Goal: Register for event/course

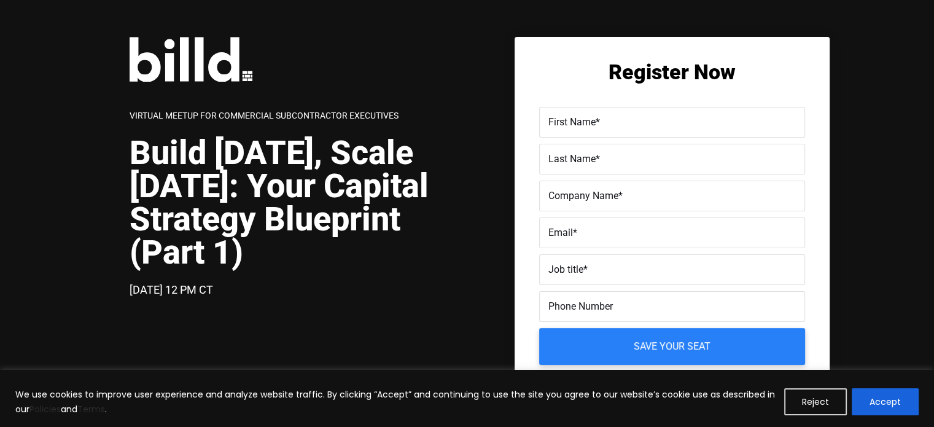
click at [664, 123] on label "First Name *" at bounding box center [671, 123] width 247 height 18
click at [664, 123] on input "First Name *" at bounding box center [672, 122] width 266 height 31
type input "l"
type input "[PERSON_NAME]"
click at [672, 158] on label "Last Name *" at bounding box center [671, 159] width 247 height 18
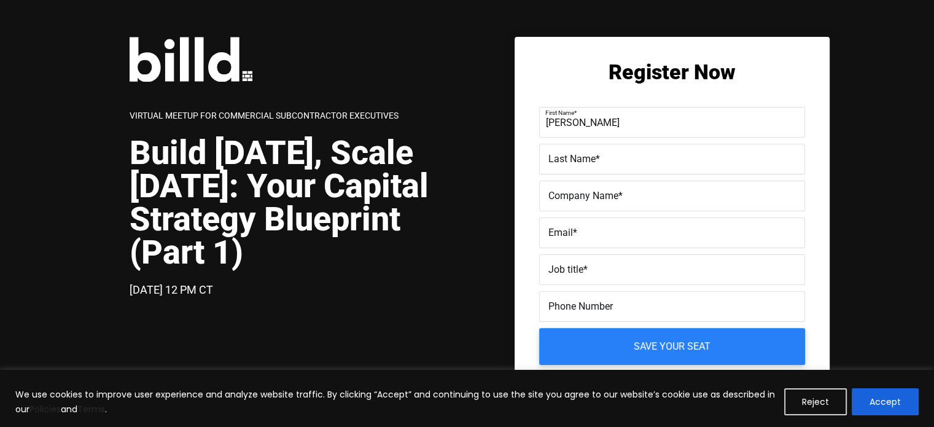
click at [672, 158] on input "Last Name *" at bounding box center [672, 159] width 266 height 31
type input "CAMARILLO"
click at [579, 187] on label "Company Name *" at bounding box center [671, 196] width 247 height 18
click at [579, 187] on input "Company Name *" at bounding box center [672, 195] width 266 height 31
type input "CD KONSTRUCTION INC"
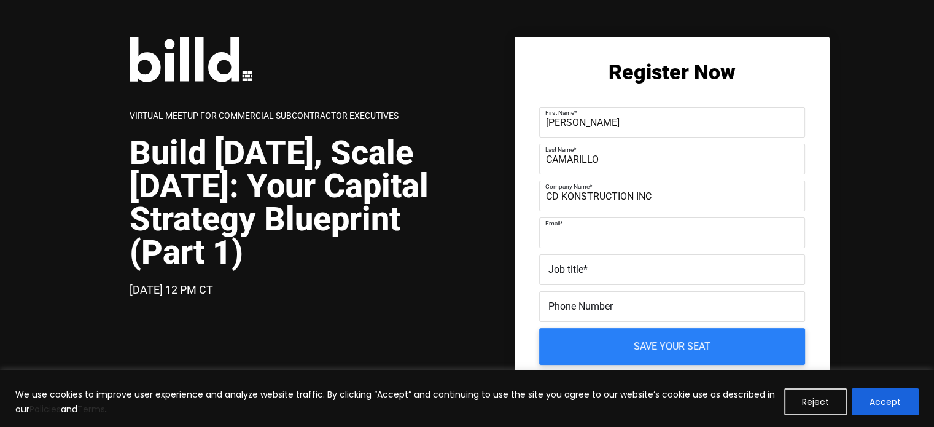
click at [610, 223] on div "Email *" at bounding box center [672, 232] width 266 height 31
type input "i"
type input "[EMAIL_ADDRESS][DOMAIN_NAME]"
click at [701, 271] on label "Job title *" at bounding box center [671, 270] width 247 height 18
click at [701, 271] on input "Job title *" at bounding box center [672, 269] width 266 height 31
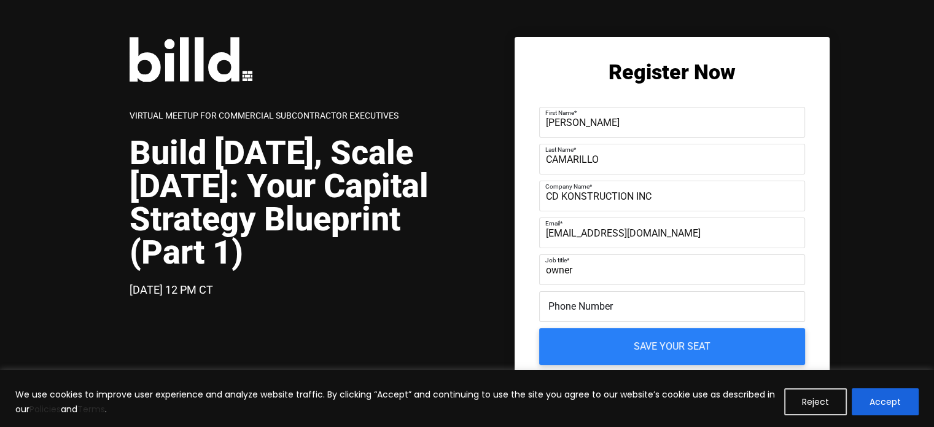
type input "owner"
click at [682, 300] on label "Phone Number" at bounding box center [671, 307] width 247 height 18
click at [682, 300] on input "Phone Number" at bounding box center [672, 306] width 266 height 31
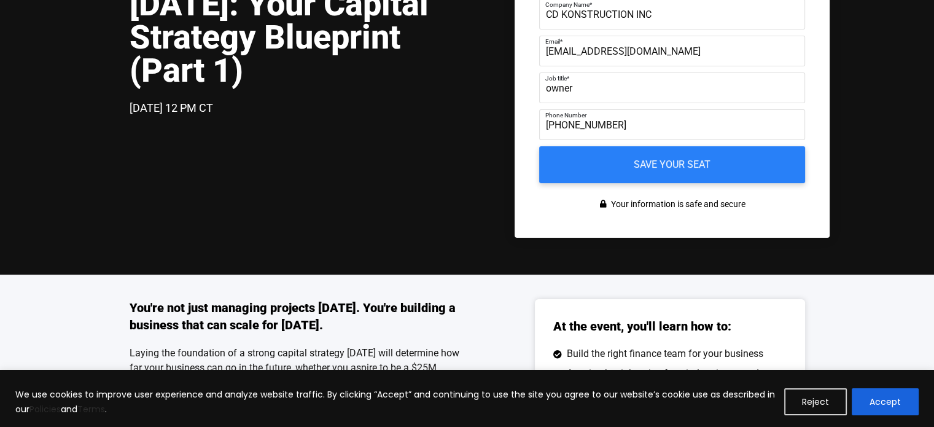
scroll to position [184, 0]
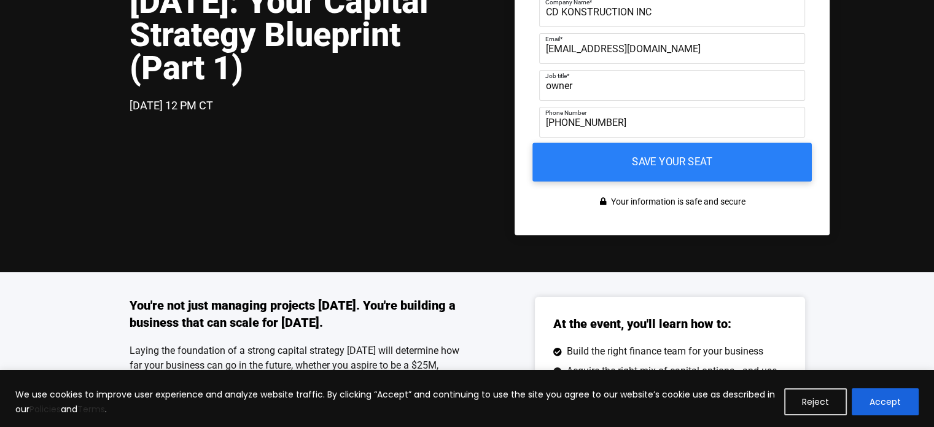
type input "[PHONE_NUMBER]"
click at [756, 163] on input "Save your seat" at bounding box center [671, 162] width 279 height 39
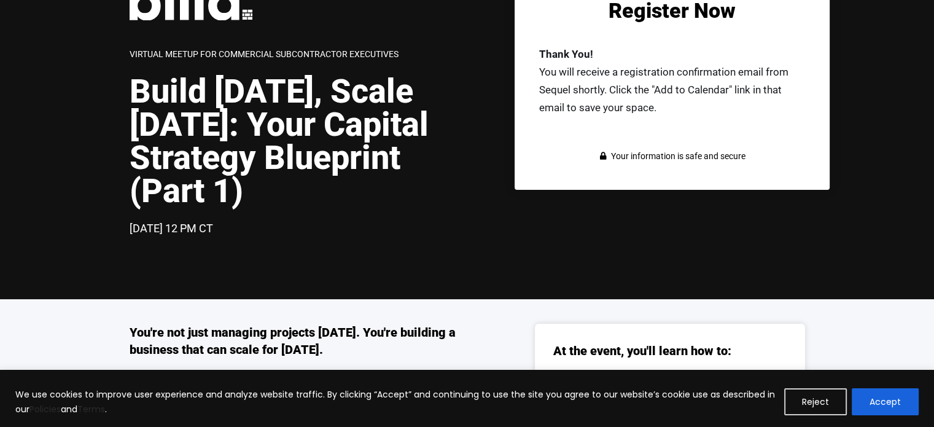
scroll to position [123, 0]
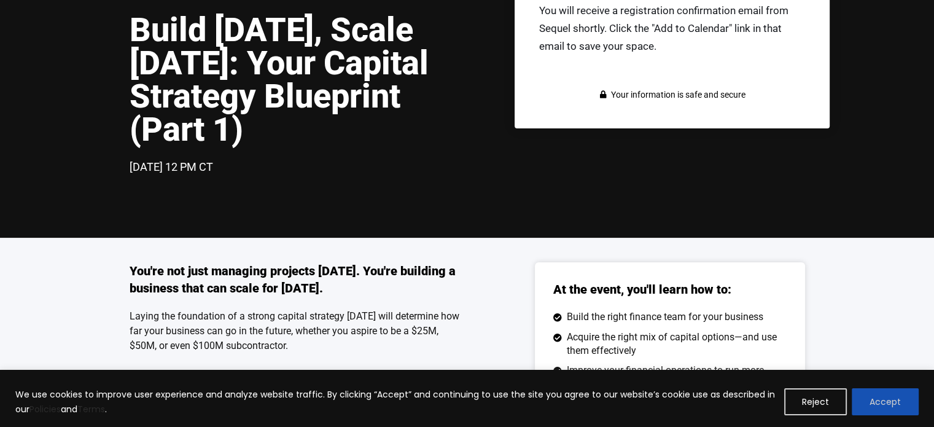
click at [899, 407] on button "Accept" at bounding box center [884, 401] width 67 height 27
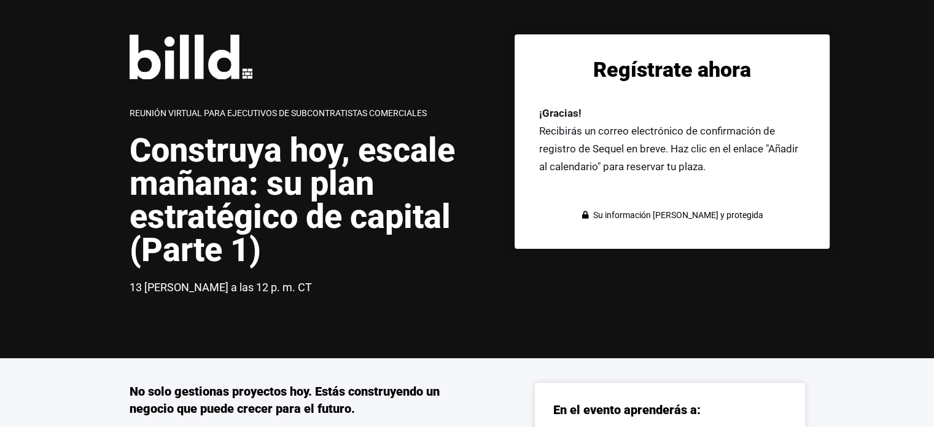
scroll to position [0, 0]
